Goal: Task Accomplishment & Management: Manage account settings

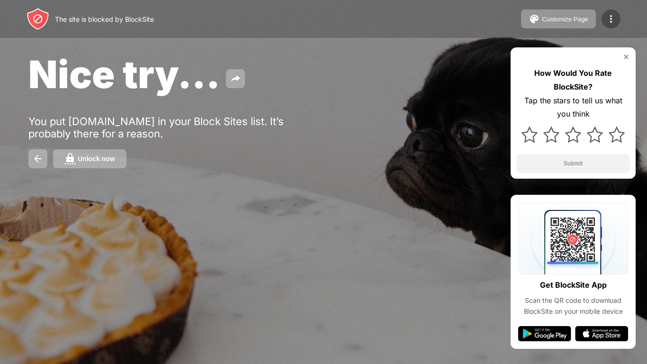
click at [614, 18] on img at bounding box center [610, 18] width 11 height 11
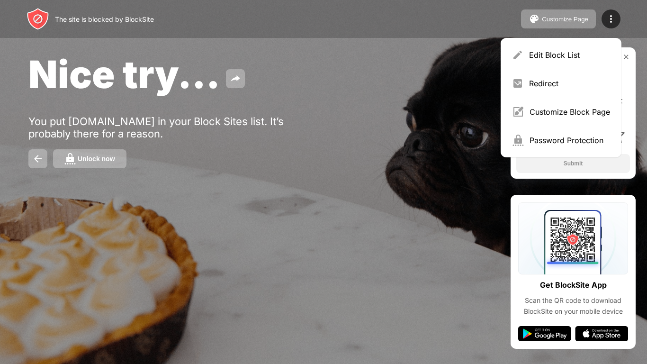
click at [300, 19] on div "The site is blocked by BlockSite Customize Page Edit Block List Redirect Custom…" at bounding box center [323, 19] width 647 height 38
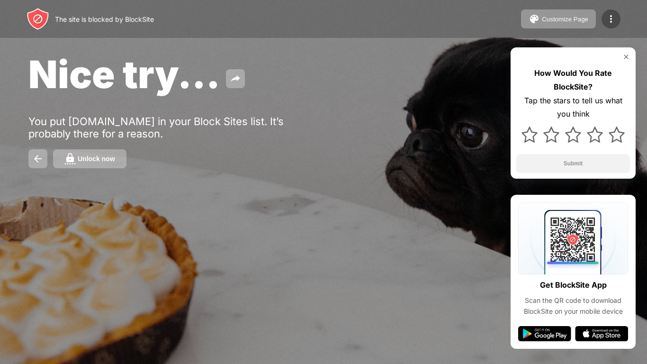
click at [612, 22] on img at bounding box center [610, 18] width 11 height 11
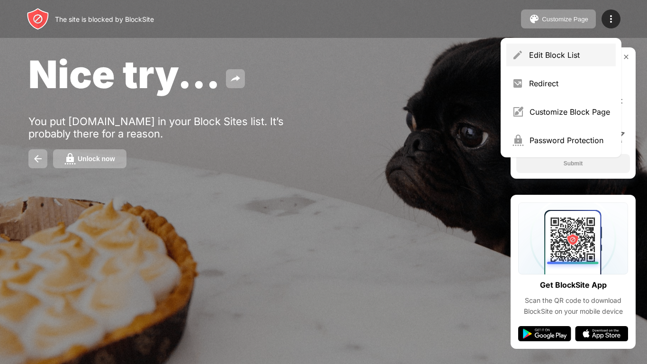
click at [582, 52] on div "Edit Block List" at bounding box center [569, 54] width 81 height 9
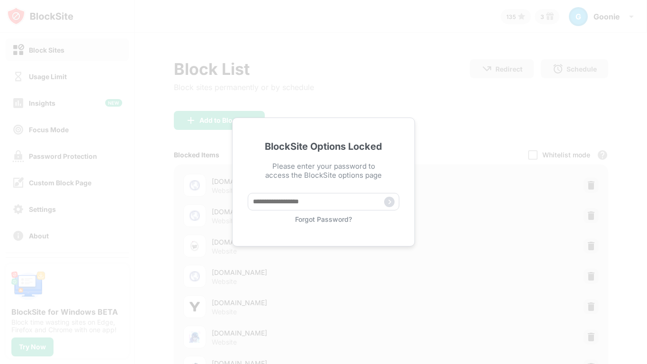
click at [342, 53] on div "BlockSite Options Locked Please enter your password to access the BlockSite opt…" at bounding box center [323, 182] width 647 height 364
click at [30, 14] on div "BlockSite Options Locked Please enter your password to access the BlockSite opt…" at bounding box center [323, 182] width 647 height 364
